Goal: Information Seeking & Learning: Learn about a topic

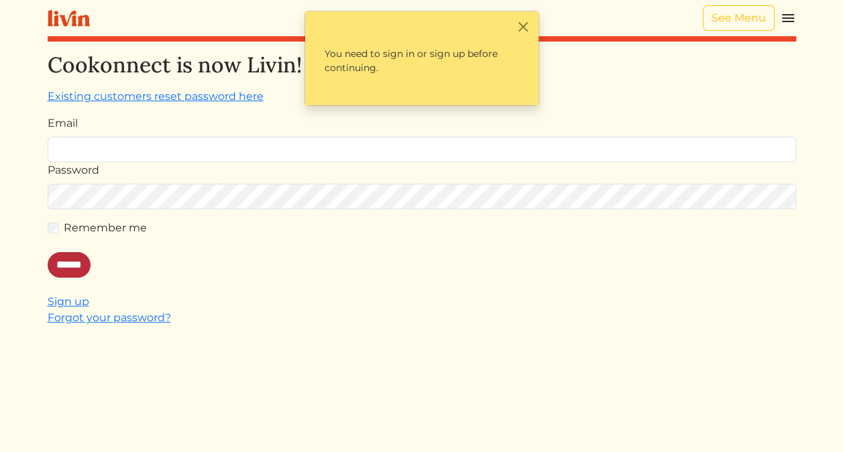
type input "**********"
click at [53, 267] on input "******" at bounding box center [69, 264] width 43 height 25
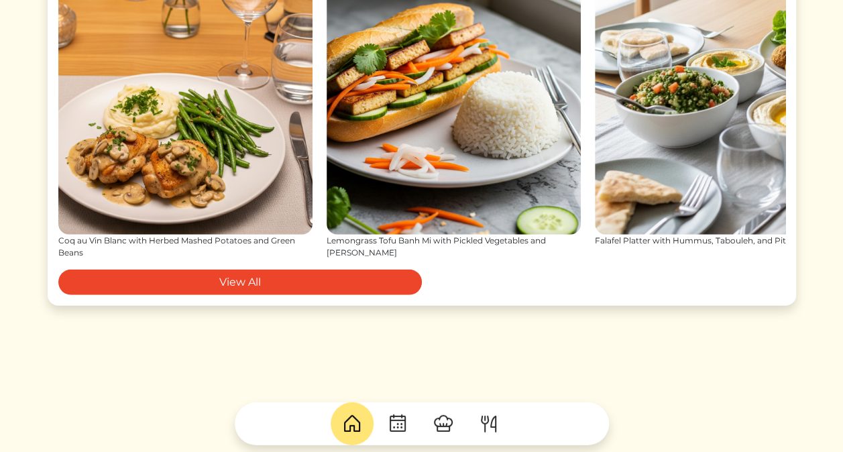
scroll to position [1573, 0]
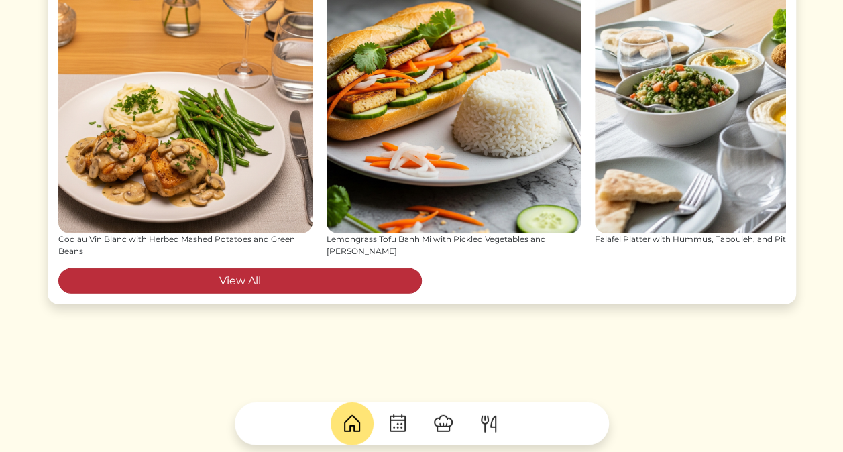
click at [254, 283] on link "View All" at bounding box center [240, 280] width 364 height 25
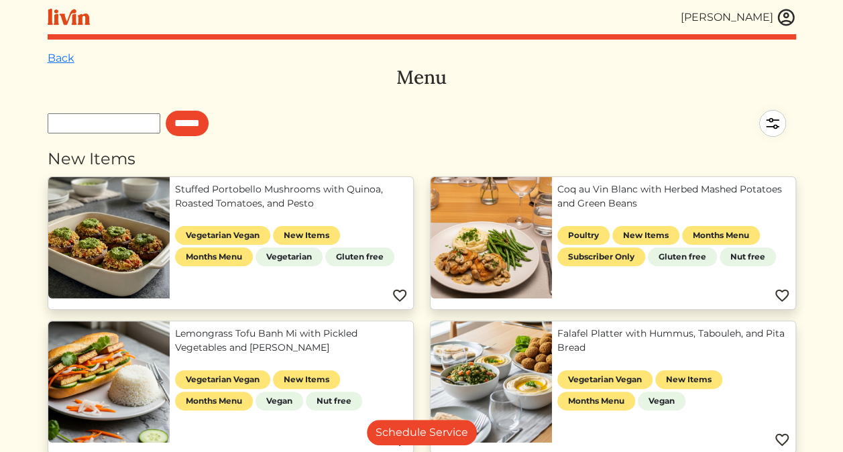
click at [598, 193] on link "Coq au Vin Blanc with Herbed Mashed Potatoes and Green Beans" at bounding box center [674, 196] width 233 height 28
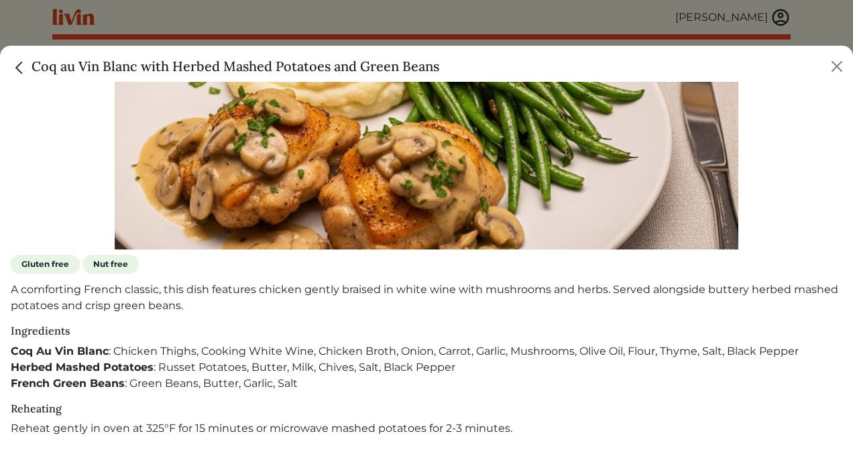
scroll to position [275, 0]
click at [496, 308] on p "A comforting French classic, this dish features chicken gently braised in white…" at bounding box center [427, 298] width 832 height 32
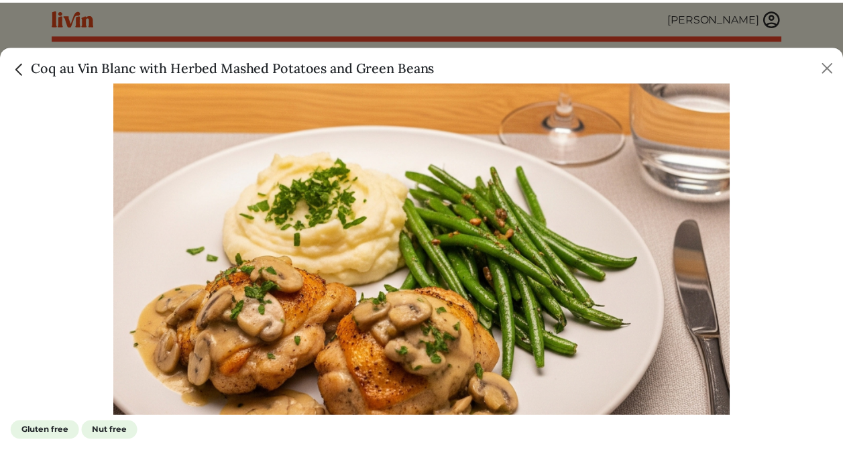
scroll to position [0, 0]
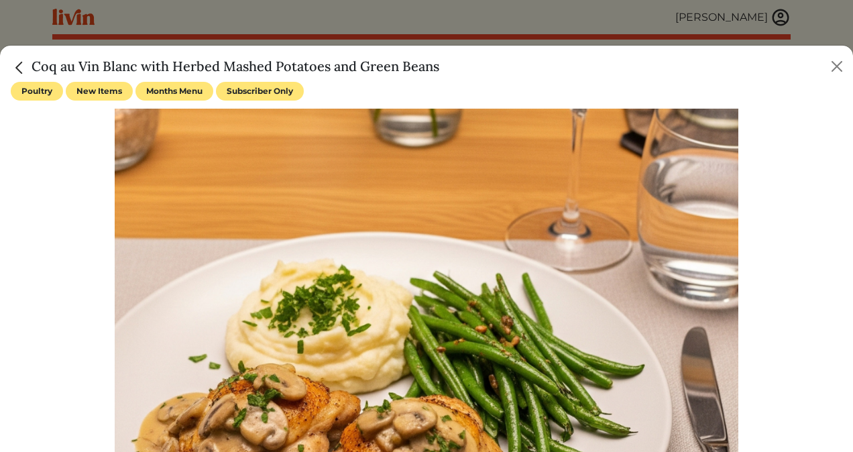
click at [20, 68] on img "Close" at bounding box center [19, 67] width 17 height 17
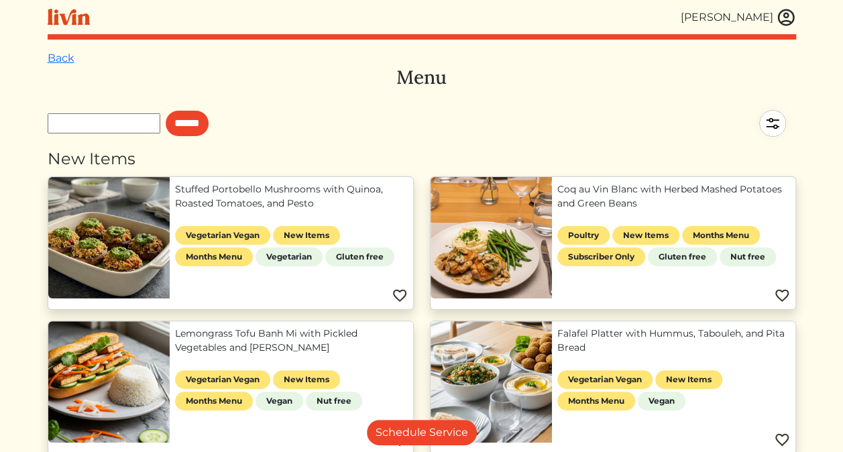
click at [769, 129] on img at bounding box center [772, 123] width 47 height 47
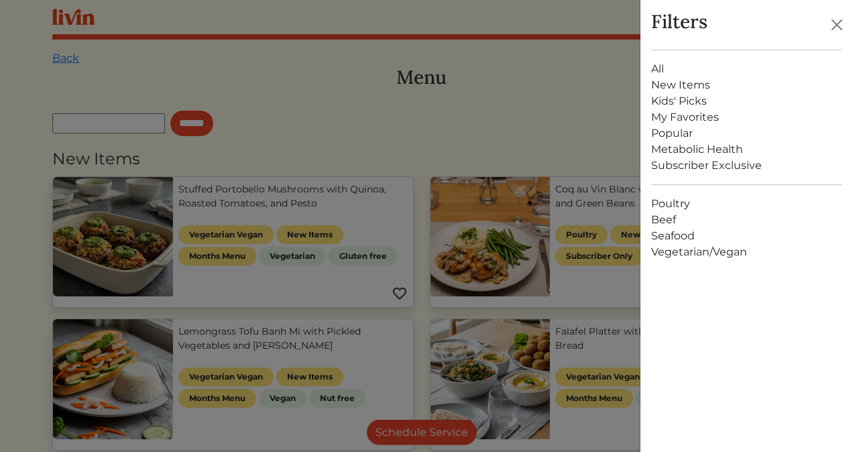
click at [656, 69] on link "All" at bounding box center [746, 69] width 191 height 16
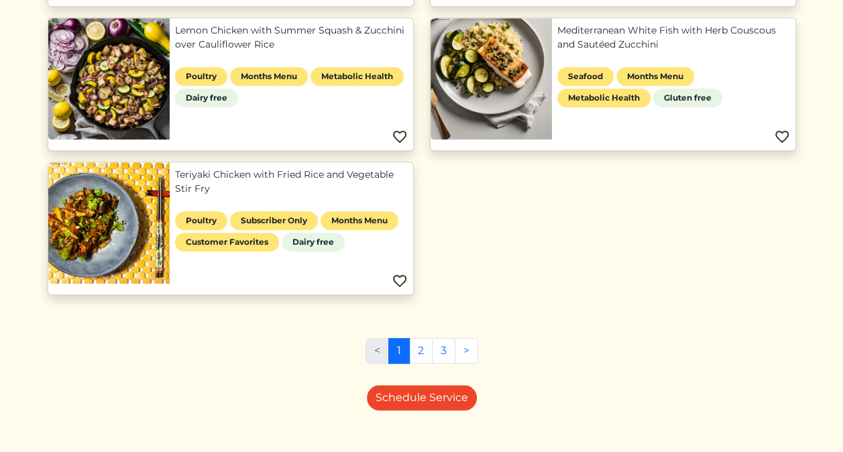
scroll to position [609, 0]
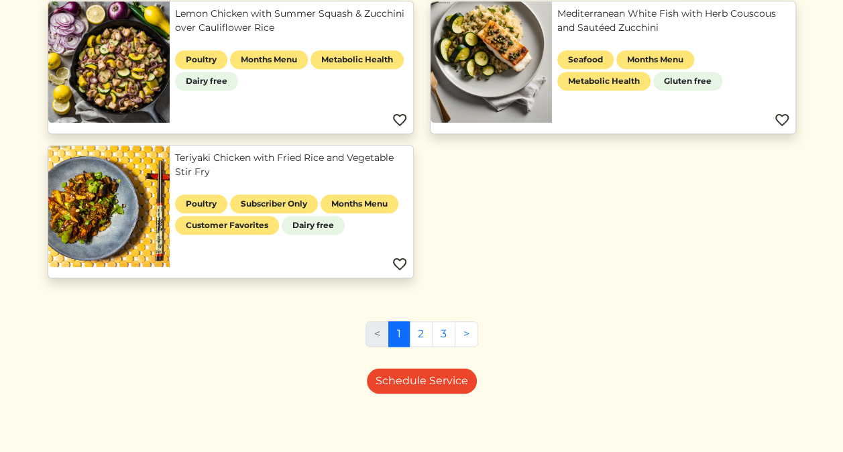
click at [259, 153] on link "Teriyaki Chicken with Fried Rice and Vegetable Stir Fry" at bounding box center [291, 165] width 233 height 28
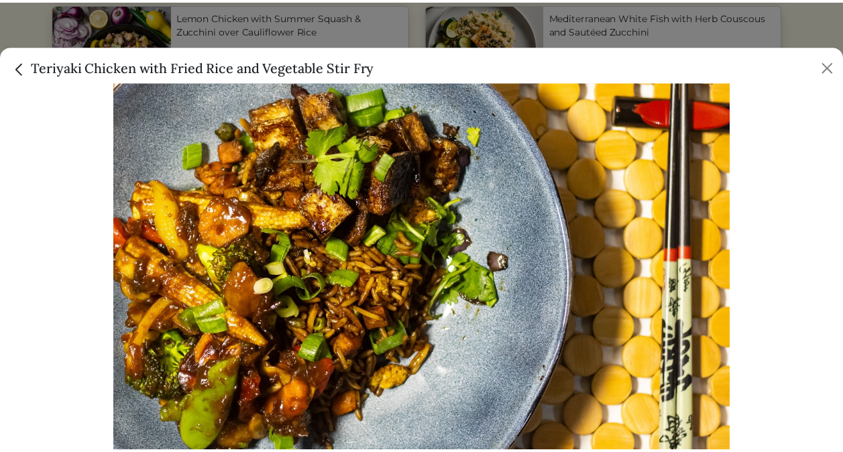
scroll to position [0, 0]
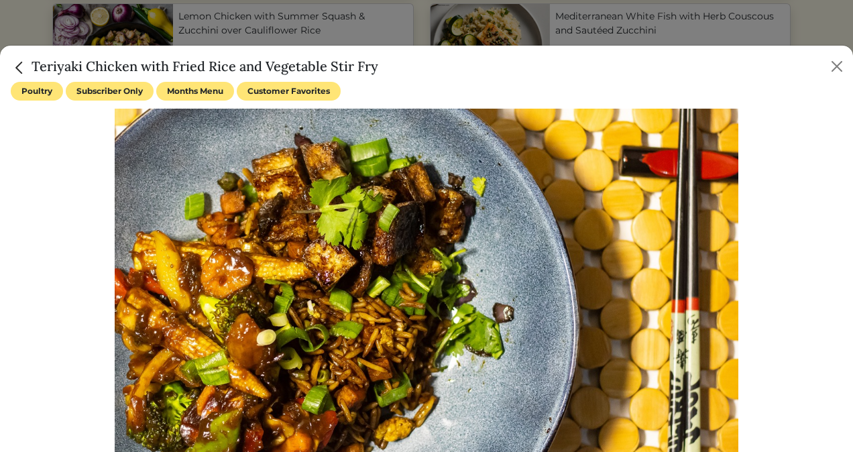
click at [25, 59] on img "Close" at bounding box center [19, 67] width 17 height 17
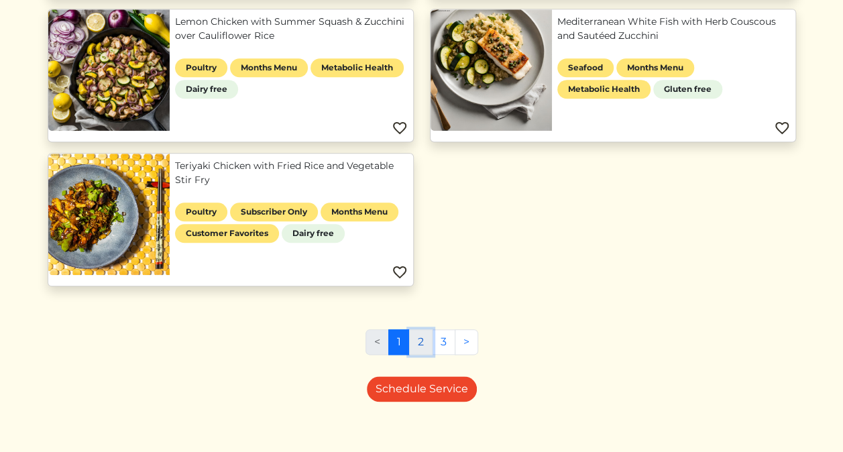
click at [421, 340] on link "2" at bounding box center [420, 341] width 23 height 25
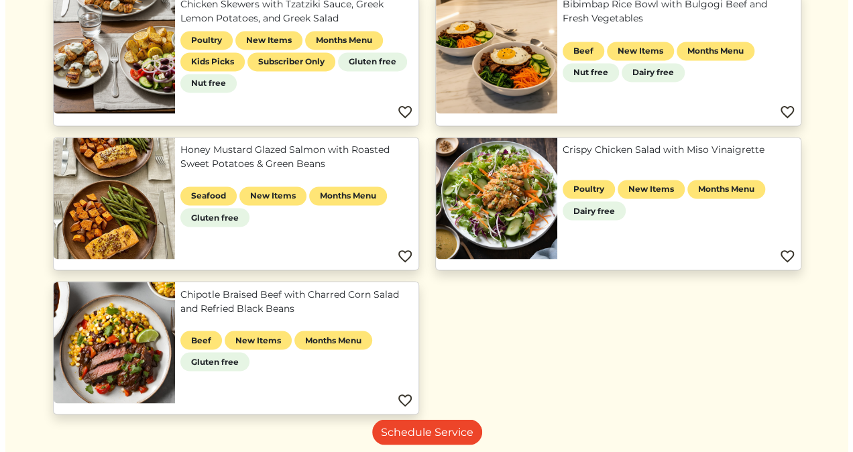
scroll to position [1062, 0]
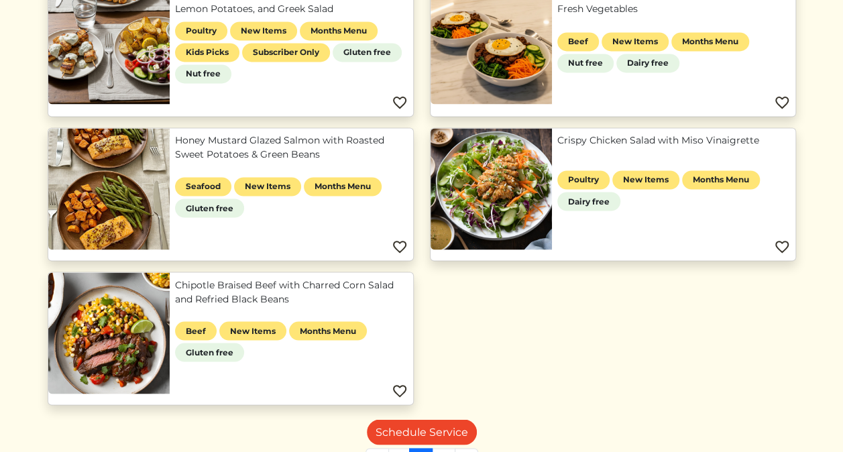
click at [238, 134] on link "Honey Mustard Glazed Salmon with Roasted Sweet Potatoes & Green Beans" at bounding box center [291, 148] width 233 height 28
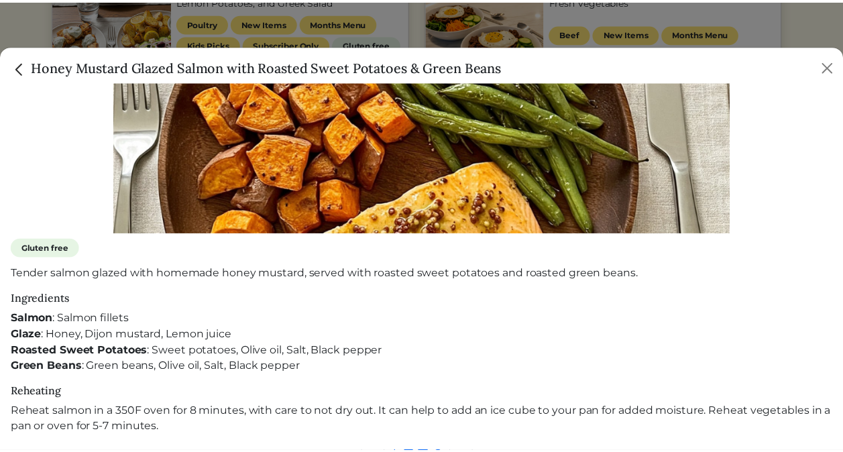
scroll to position [0, 0]
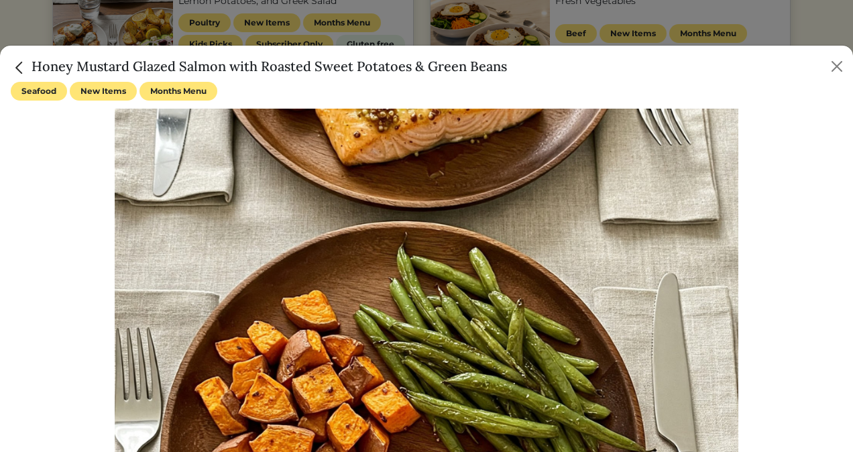
click at [20, 72] on img "Close" at bounding box center [19, 67] width 17 height 17
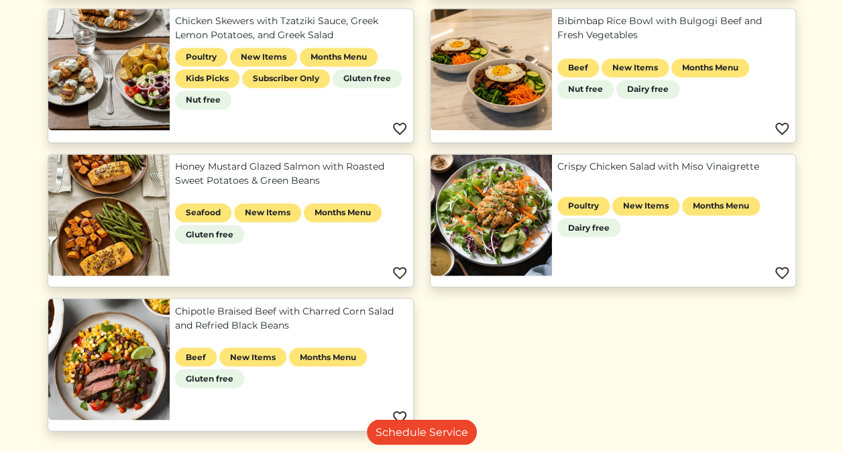
scroll to position [1188, 0]
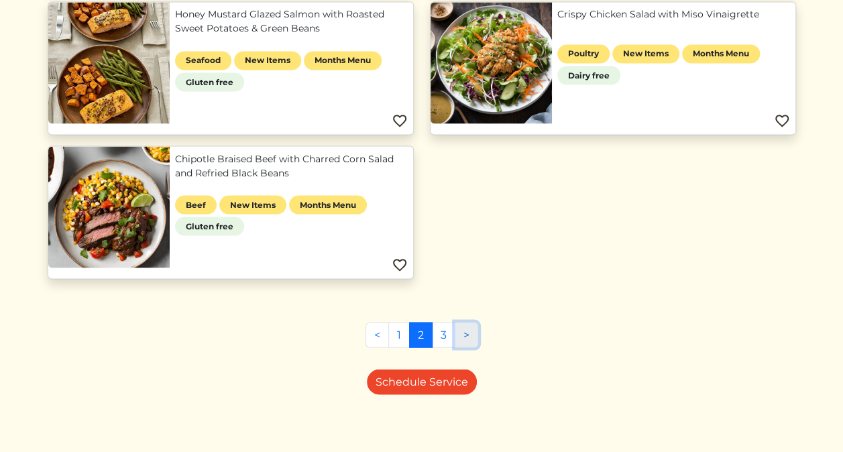
click at [461, 333] on link ">" at bounding box center [466, 334] width 23 height 25
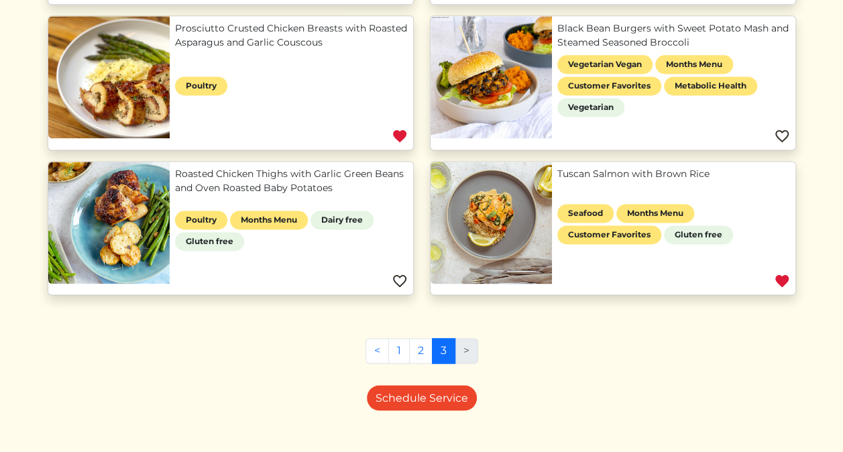
scroll to position [884, 0]
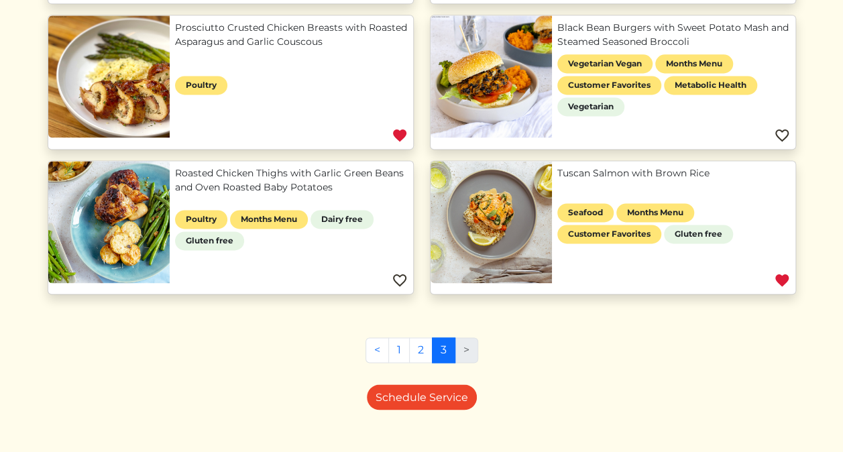
click at [464, 349] on li ">" at bounding box center [467, 349] width 23 height 25
